Goal: Task Accomplishment & Management: Use online tool/utility

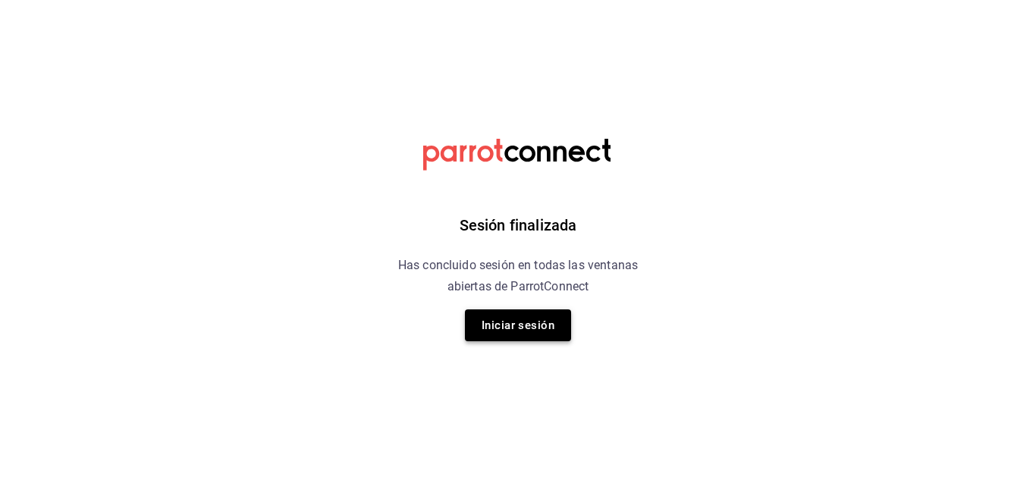
click at [515, 324] on button "Iniciar sesión" at bounding box center [518, 326] width 106 height 32
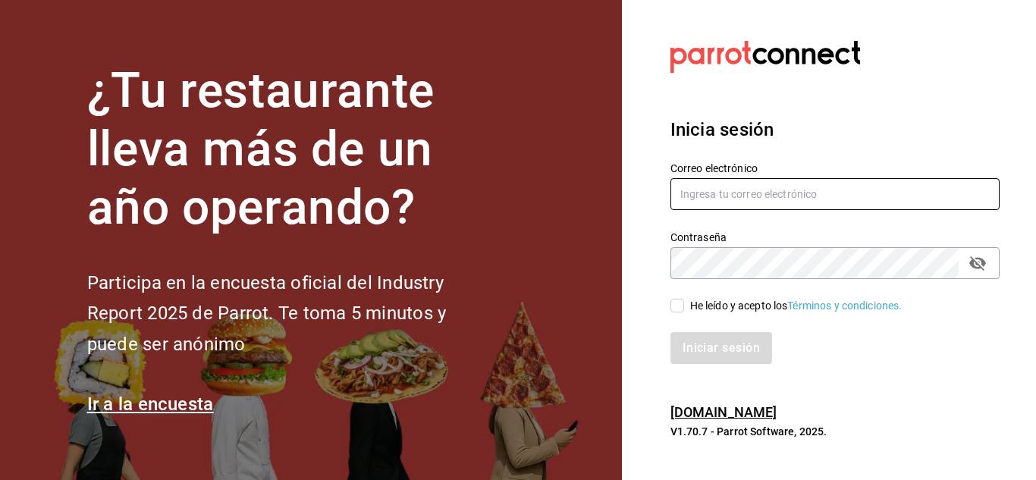
type input "[EMAIL_ADDRESS][DOMAIN_NAME]"
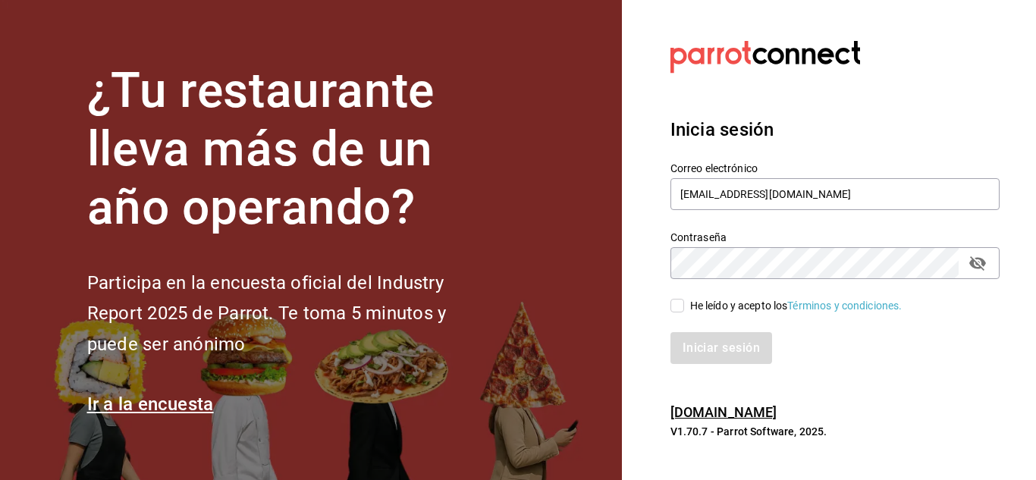
click at [672, 307] on input "He leído y acepto los Términos y condiciones." at bounding box center [678, 306] width 14 height 14
checkbox input "true"
click at [703, 345] on button "Iniciar sesión" at bounding box center [722, 348] width 103 height 32
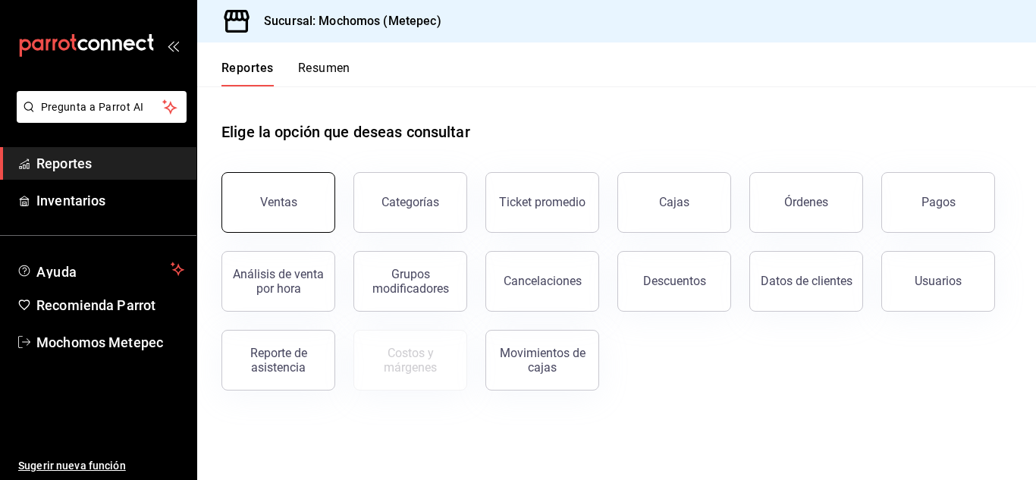
click at [322, 223] on button "Ventas" at bounding box center [279, 202] width 114 height 61
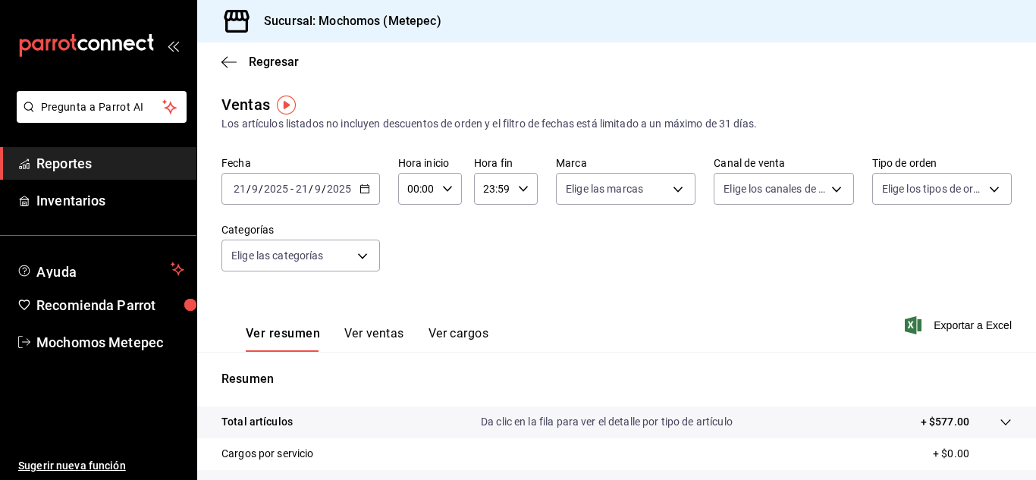
click at [446, 182] on div "00:00 Hora inicio" at bounding box center [430, 189] width 64 height 32
click at [415, 274] on span "05" at bounding box center [413, 275] width 7 height 12
type input "05:00"
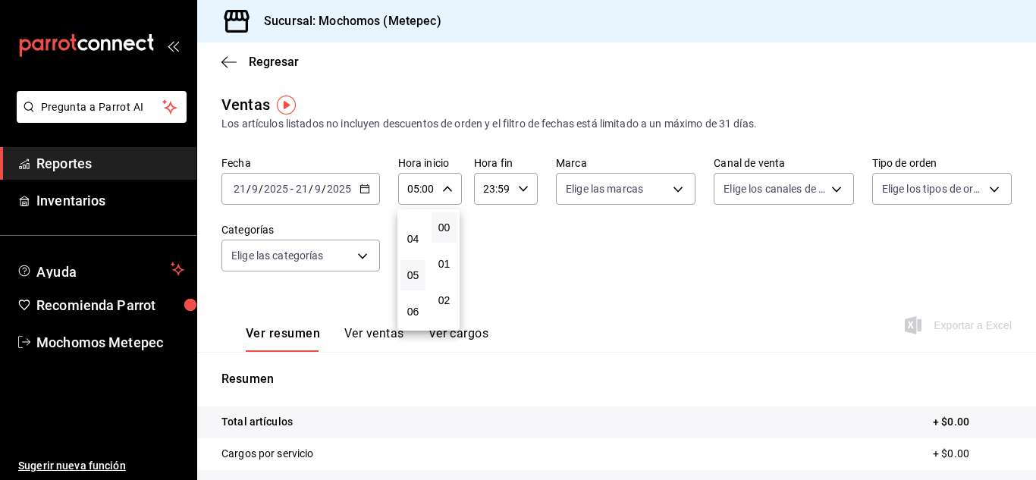
click at [521, 187] on div at bounding box center [518, 240] width 1036 height 480
click at [521, 187] on icon "button" at bounding box center [523, 189] width 11 height 11
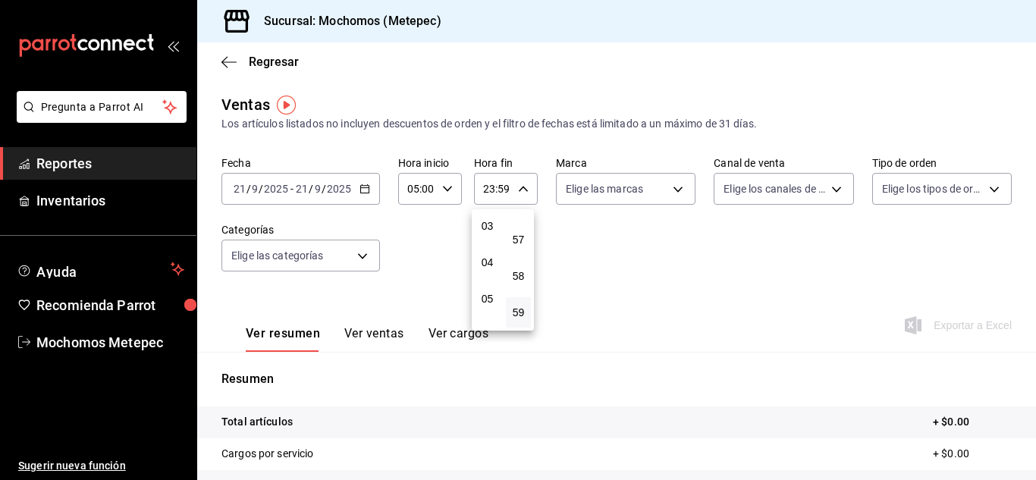
scroll to position [110, 0]
click at [488, 298] on span "05" at bounding box center [487, 300] width 7 height 12
click at [521, 226] on span "00" at bounding box center [518, 228] width 7 height 12
type input "05:00"
click at [362, 190] on div at bounding box center [518, 240] width 1036 height 480
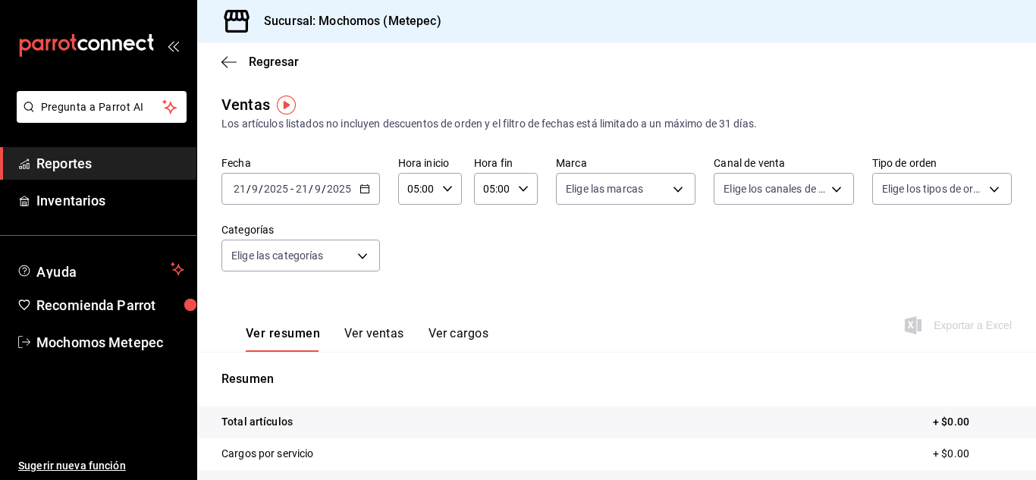
click at [362, 190] on icon "button" at bounding box center [365, 189] width 11 height 11
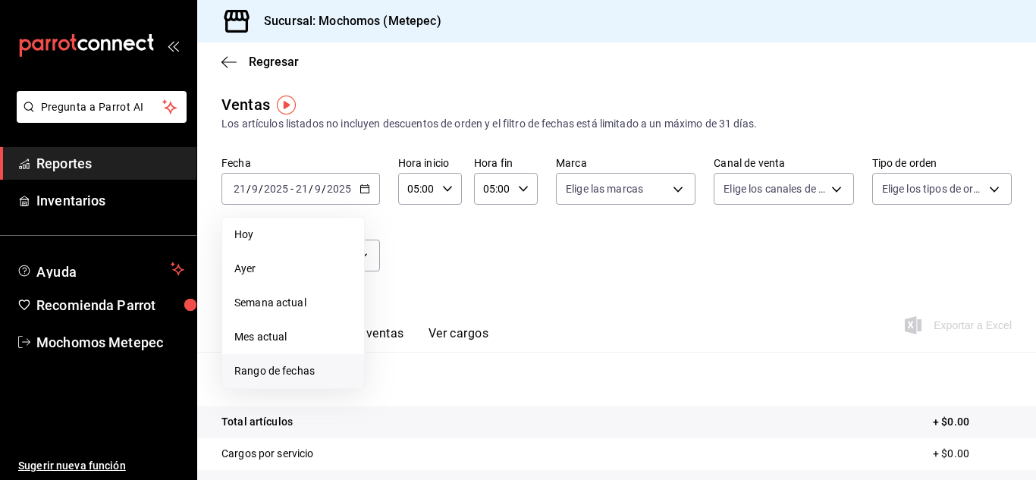
click at [275, 370] on span "Rango de fechas" at bounding box center [293, 371] width 118 height 16
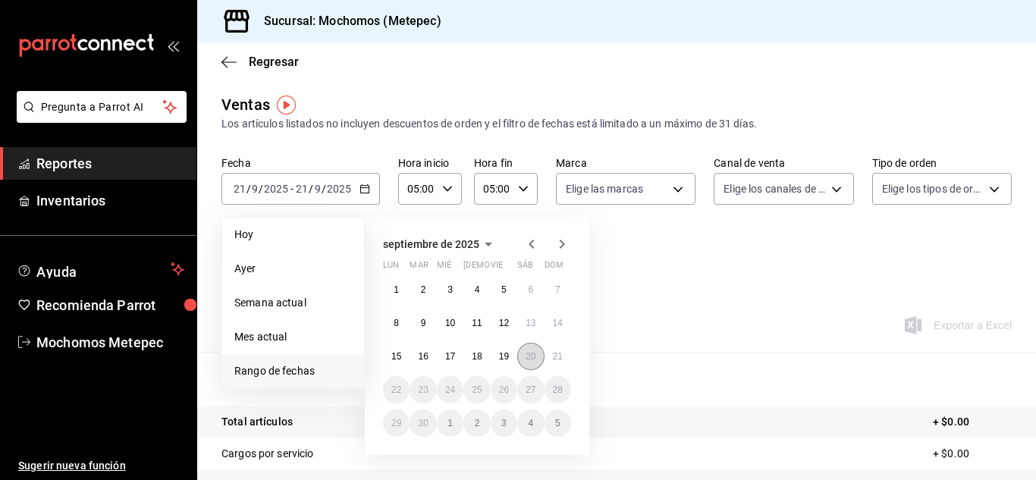
click at [529, 357] on abbr "20" at bounding box center [531, 356] width 10 height 11
click at [556, 352] on abbr "21" at bounding box center [558, 356] width 10 height 11
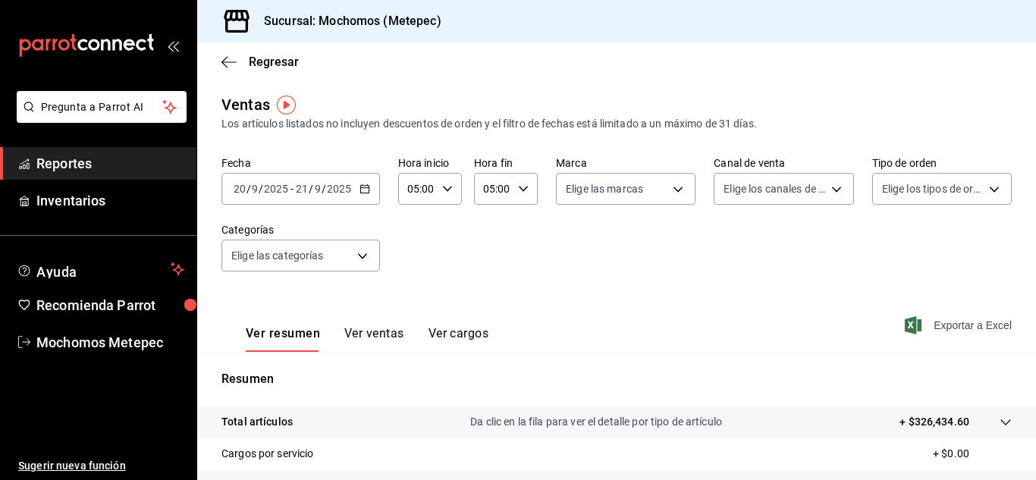
click at [963, 322] on span "Exportar a Excel" at bounding box center [960, 325] width 104 height 18
